Goal: Navigation & Orientation: Find specific page/section

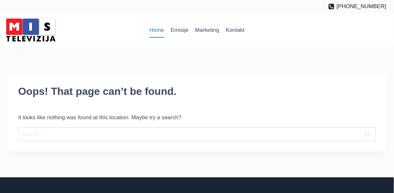
click at [158, 30] on link "Home" at bounding box center [156, 30] width 21 height 16
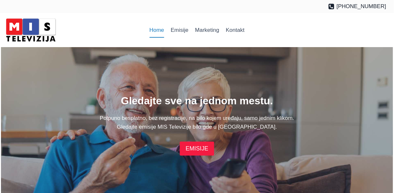
click at [200, 148] on link "EMISIJE" at bounding box center [197, 148] width 34 height 14
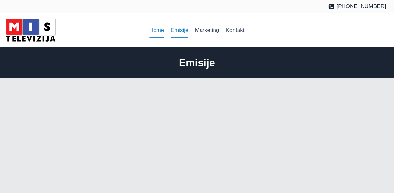
click at [159, 29] on link "Home" at bounding box center [156, 30] width 21 height 16
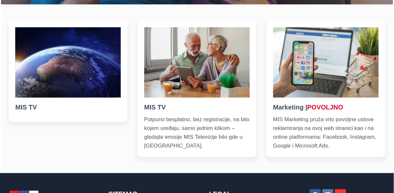
scroll to position [208, 0]
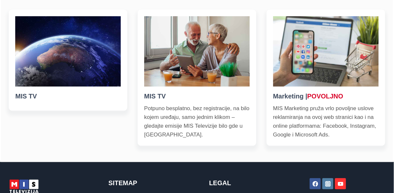
click at [179, 110] on p "Potpuno besplatno, bez registracije, na bilo kojem uređaju, samo jednim klikom …" at bounding box center [197, 121] width 106 height 35
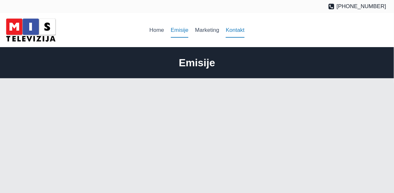
click at [234, 31] on link "Kontakt" at bounding box center [235, 30] width 25 height 16
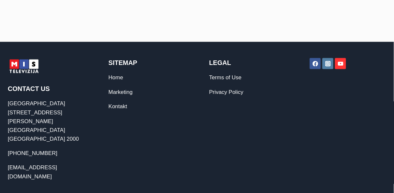
scroll to position [316, 0]
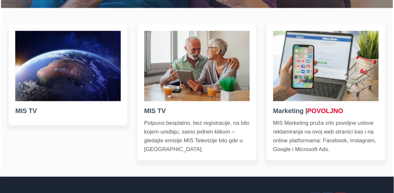
scroll to position [208, 0]
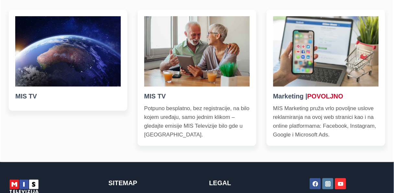
click at [192, 117] on p "Potpuno besplatno, bez registracije, na bilo kojem uređaju, samo jednim klikom …" at bounding box center [197, 121] width 106 height 35
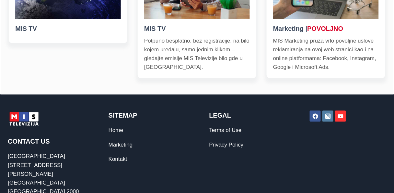
scroll to position [277, 0]
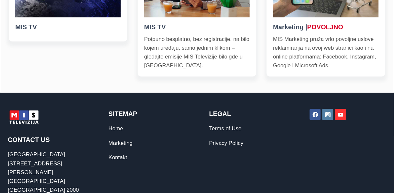
click at [341, 114] on icon "YouTube" at bounding box center [341, 115] width 6 height 4
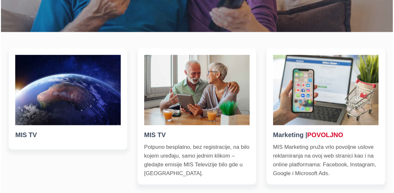
scroll to position [0, 0]
